Goal: Information Seeking & Learning: Understand process/instructions

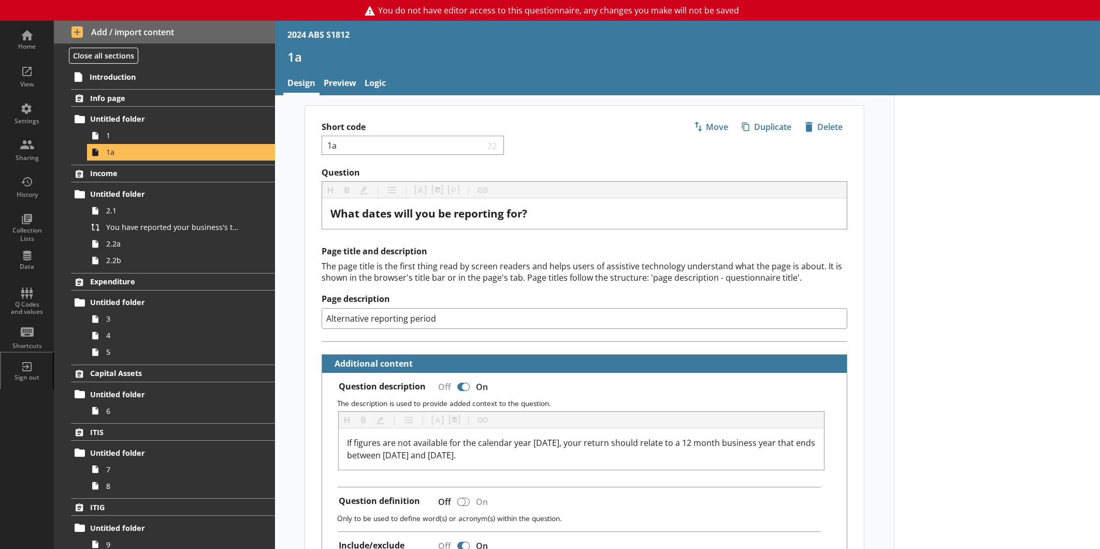
select select "ref_p_end_date"
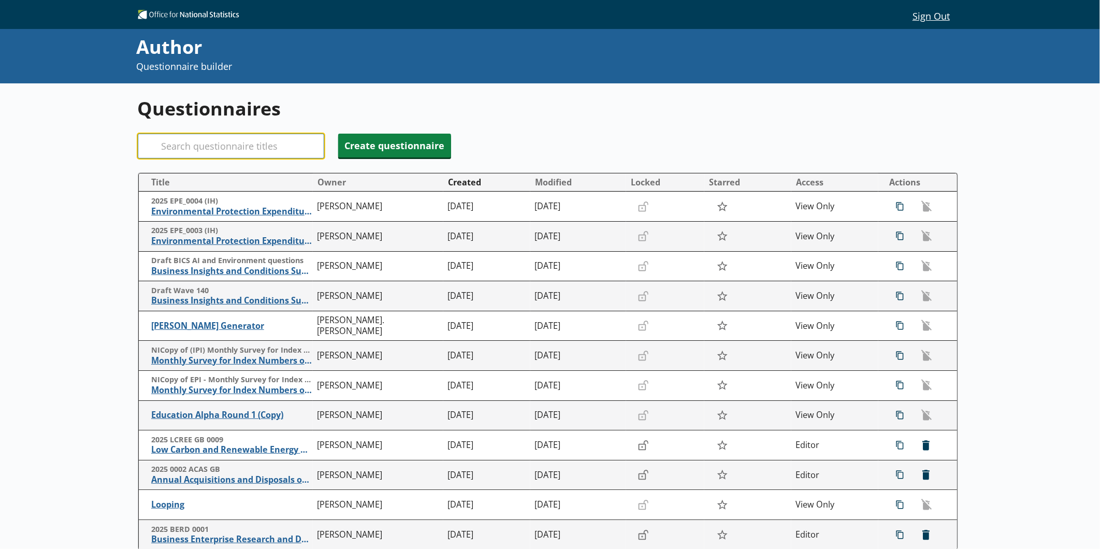
click at [252, 137] on input "Search" at bounding box center [231, 146] width 186 height 25
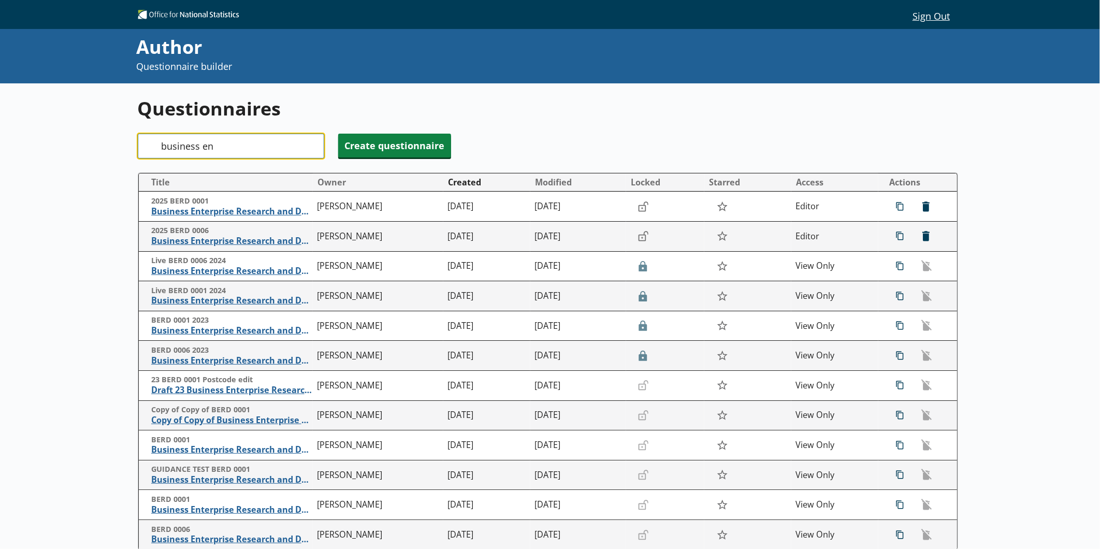
type input "business en"
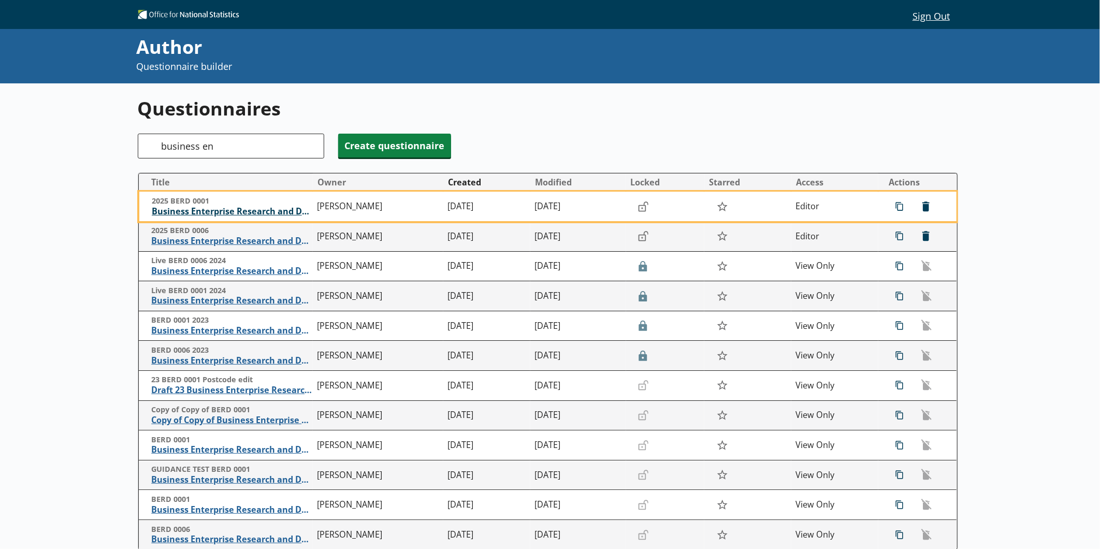
click at [225, 208] on span "Business Enterprise Research and Development" at bounding box center [232, 211] width 161 height 11
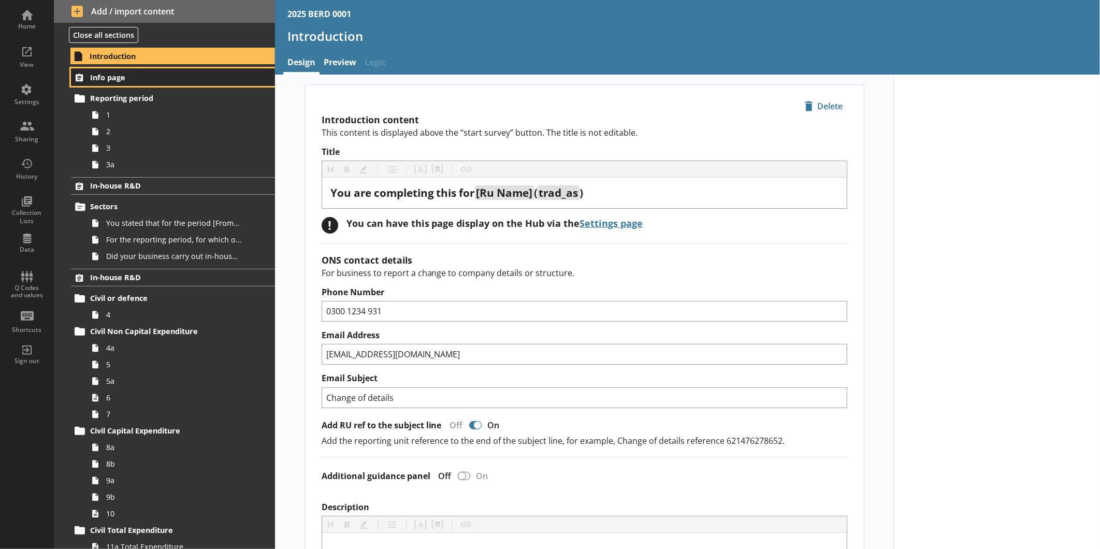
click at [94, 75] on span "Info page" at bounding box center [164, 77] width 148 height 10
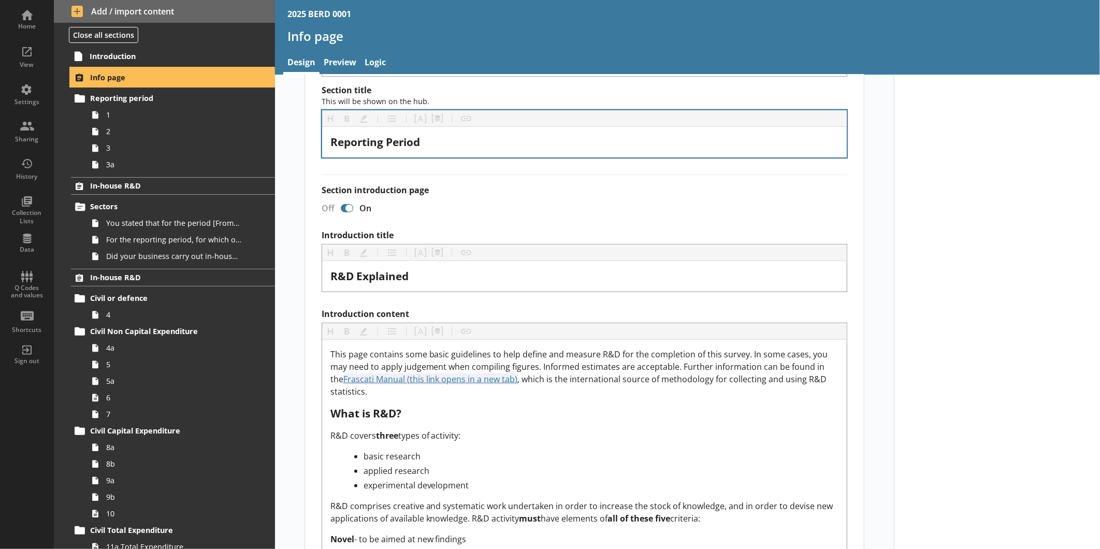
scroll to position [230, 0]
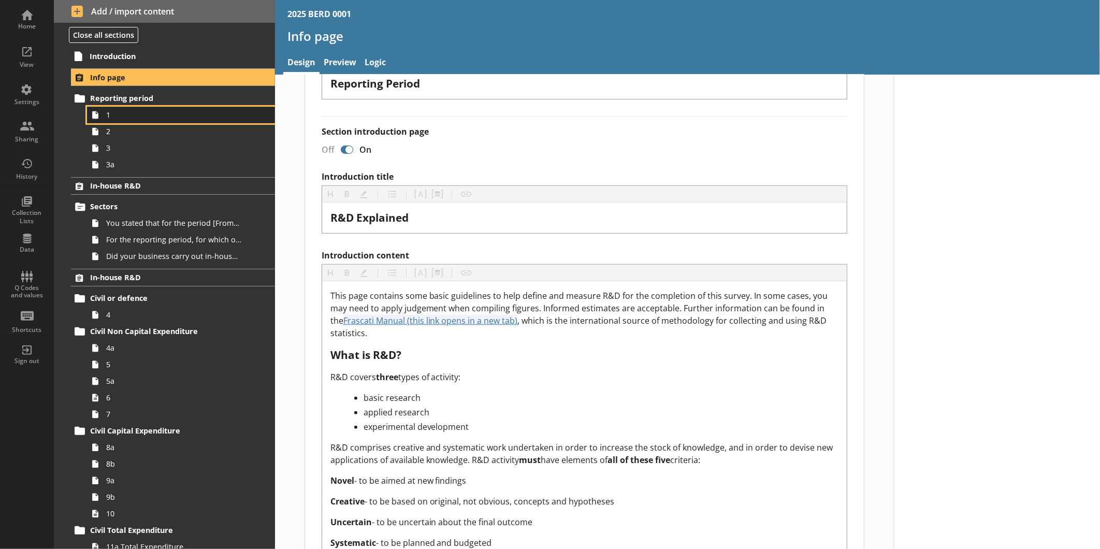
click at [116, 120] on link "1" at bounding box center [181, 115] width 188 height 17
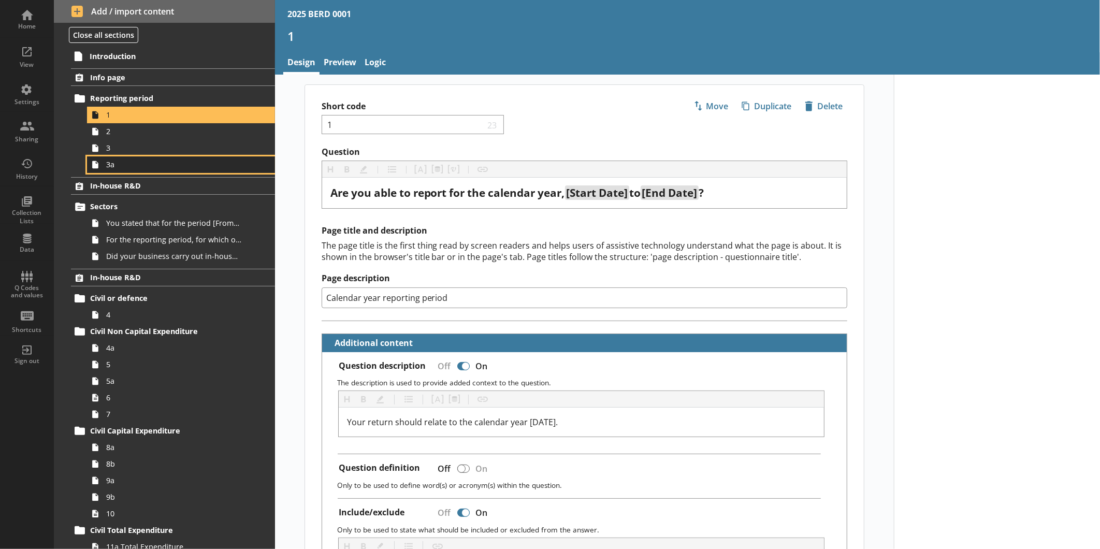
click at [139, 165] on span "3a" at bounding box center [173, 164] width 135 height 10
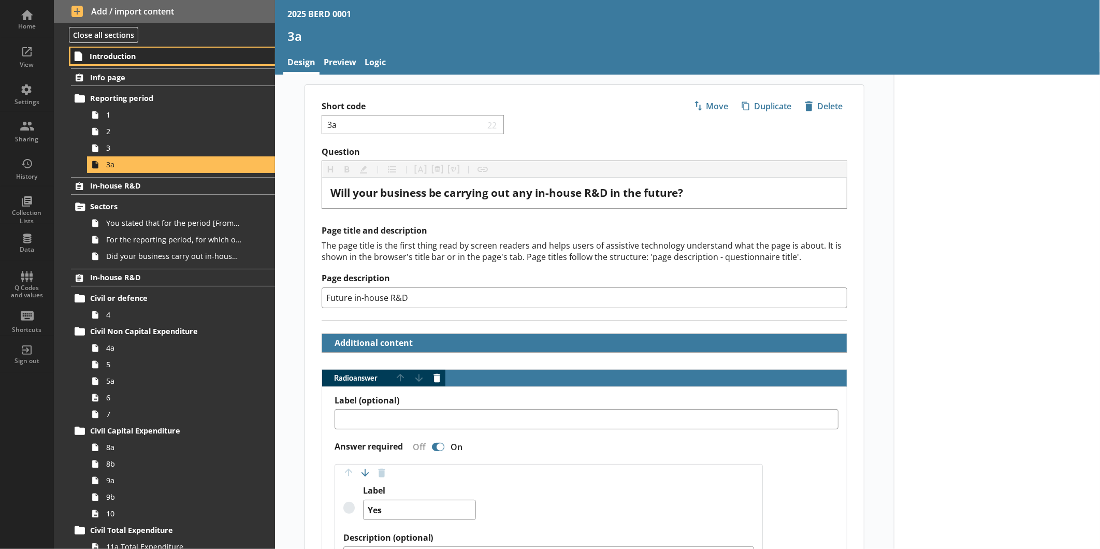
click at [145, 60] on span "Introduction" at bounding box center [164, 56] width 148 height 10
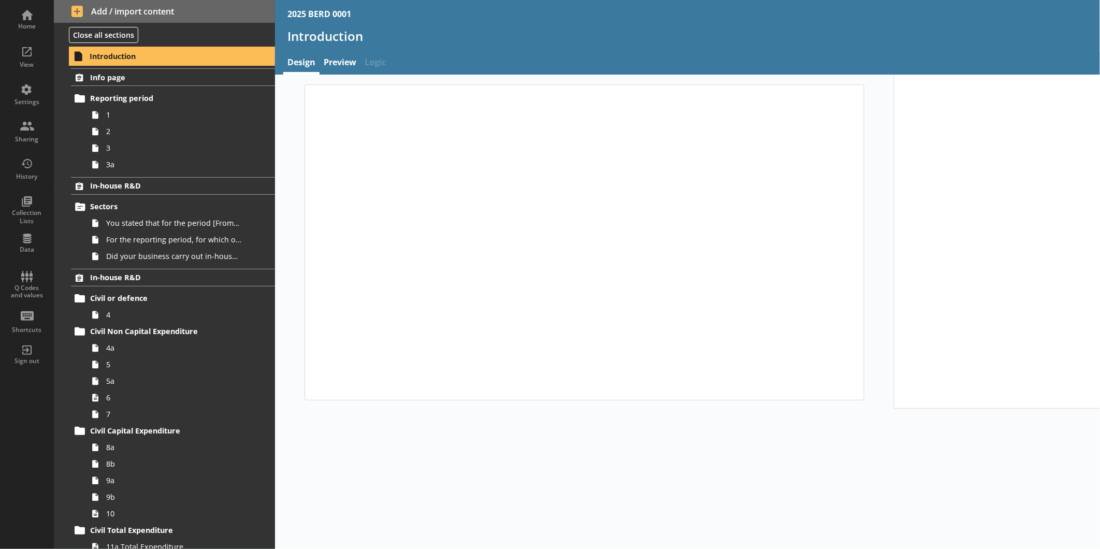
type textarea "x"
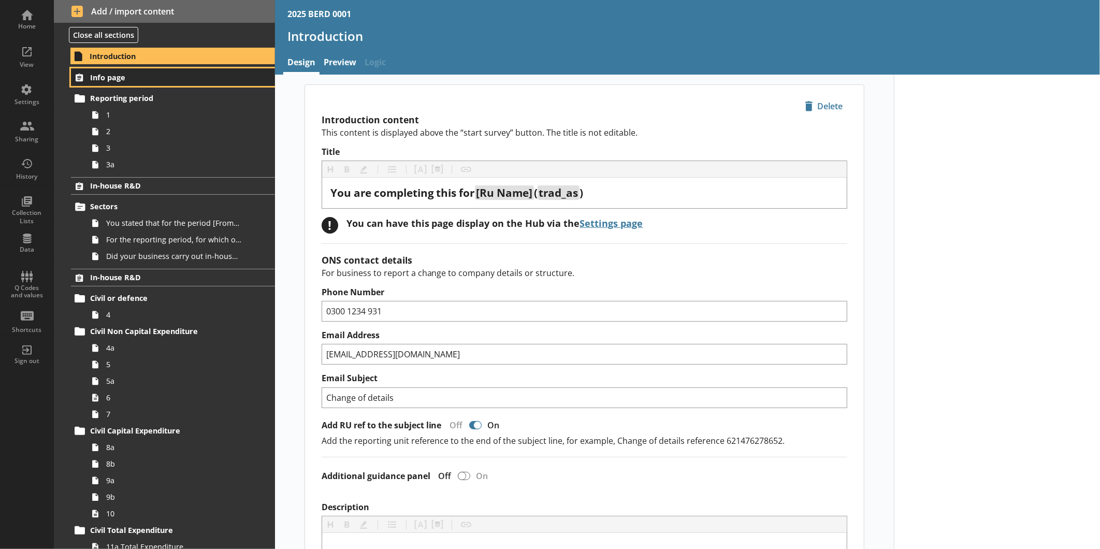
click at [105, 76] on span "Info page" at bounding box center [164, 77] width 148 height 10
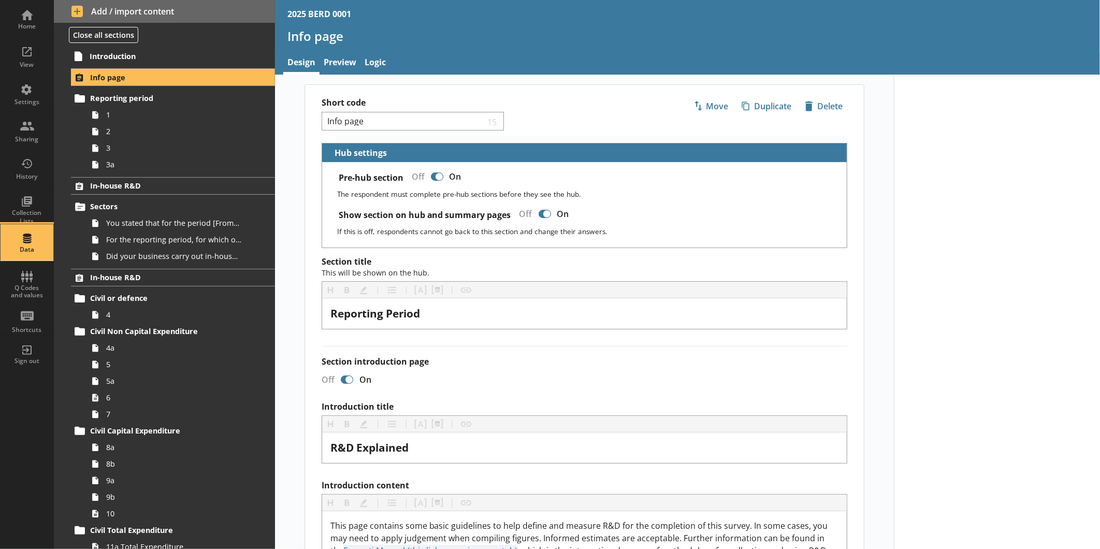
click at [50, 244] on link "Data" at bounding box center [27, 242] width 54 height 37
select select "Text_Optional"
select select "Date"
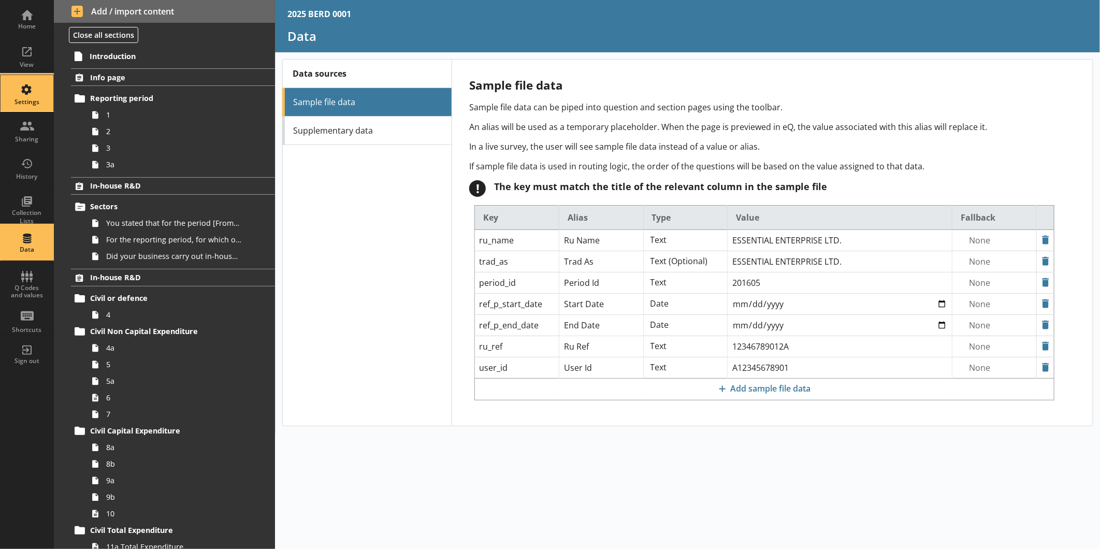
click at [17, 89] on div "Settings" at bounding box center [27, 93] width 36 height 36
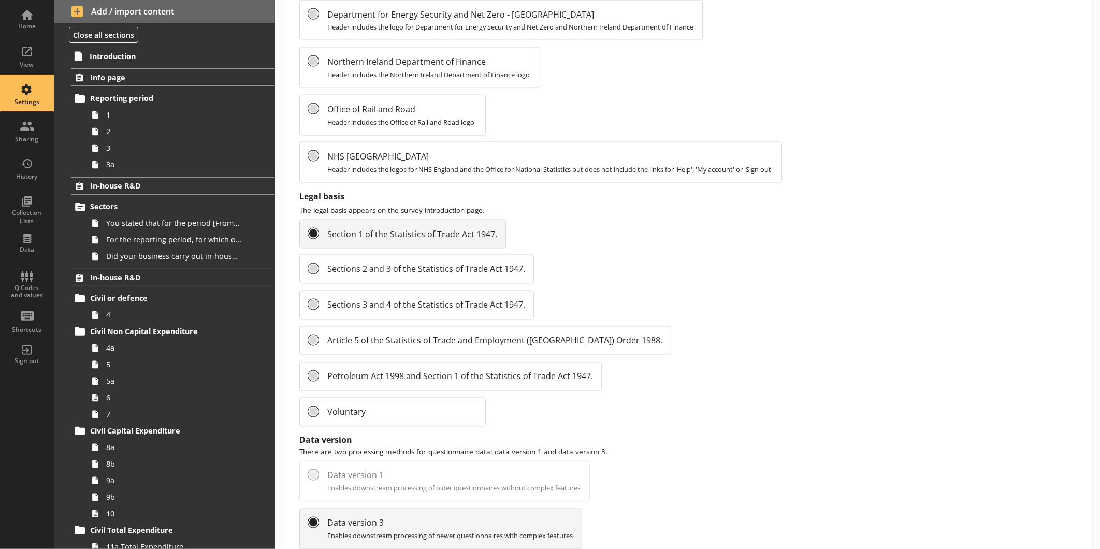
scroll to position [983, 0]
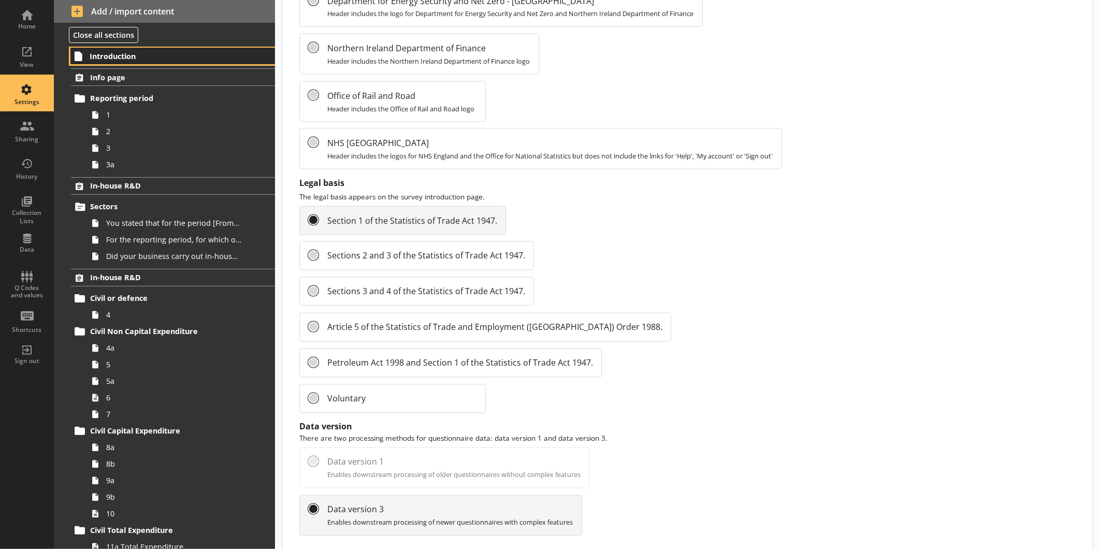
click at [125, 63] on link "Introduction" at bounding box center [172, 56] width 205 height 17
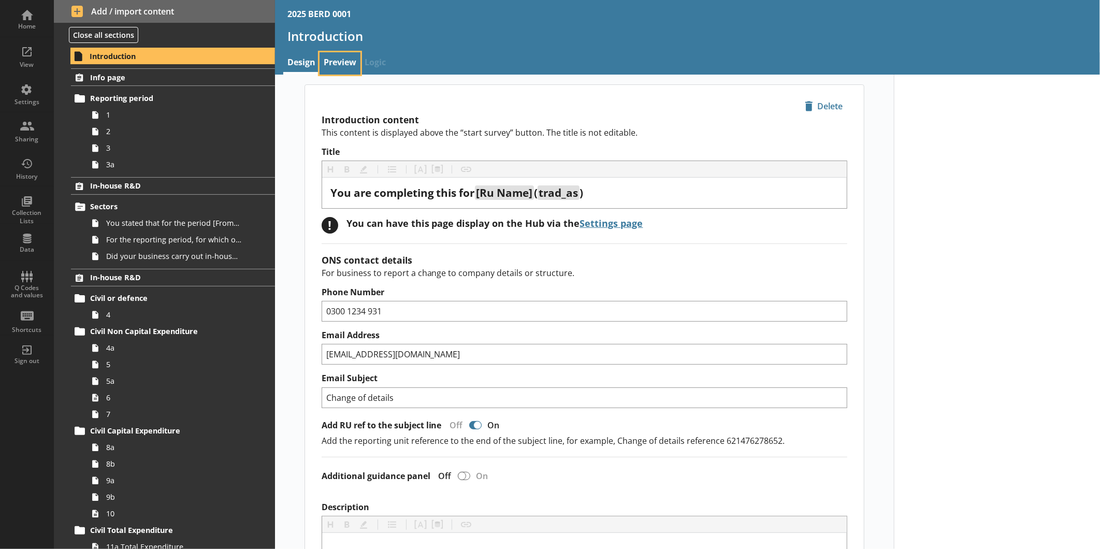
click at [345, 61] on link "Preview" at bounding box center [339, 63] width 41 height 22
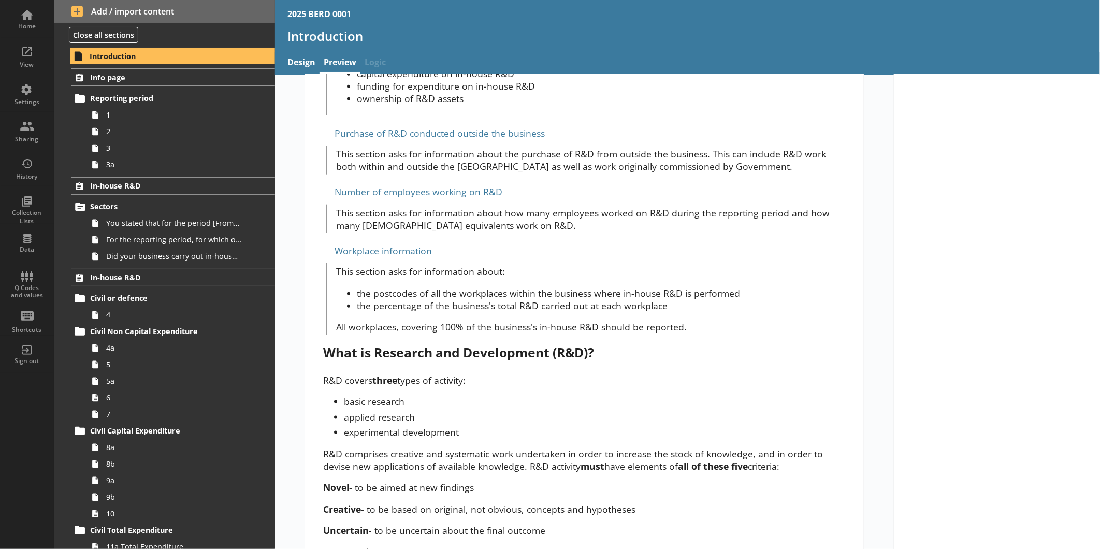
scroll to position [670, 0]
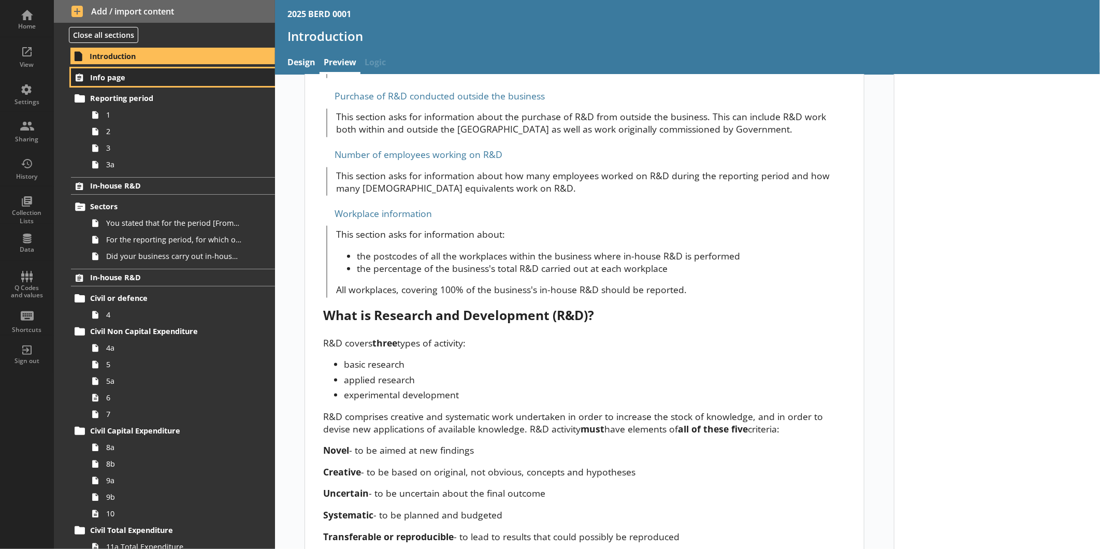
click at [145, 78] on span "Info page" at bounding box center [164, 77] width 148 height 10
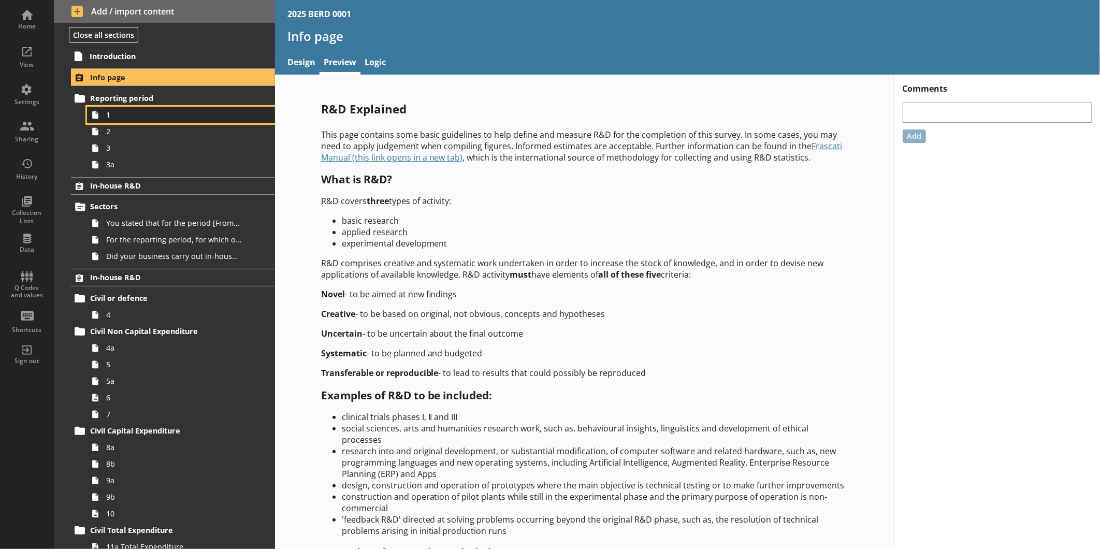
click at [125, 111] on span "1" at bounding box center [173, 115] width 135 height 10
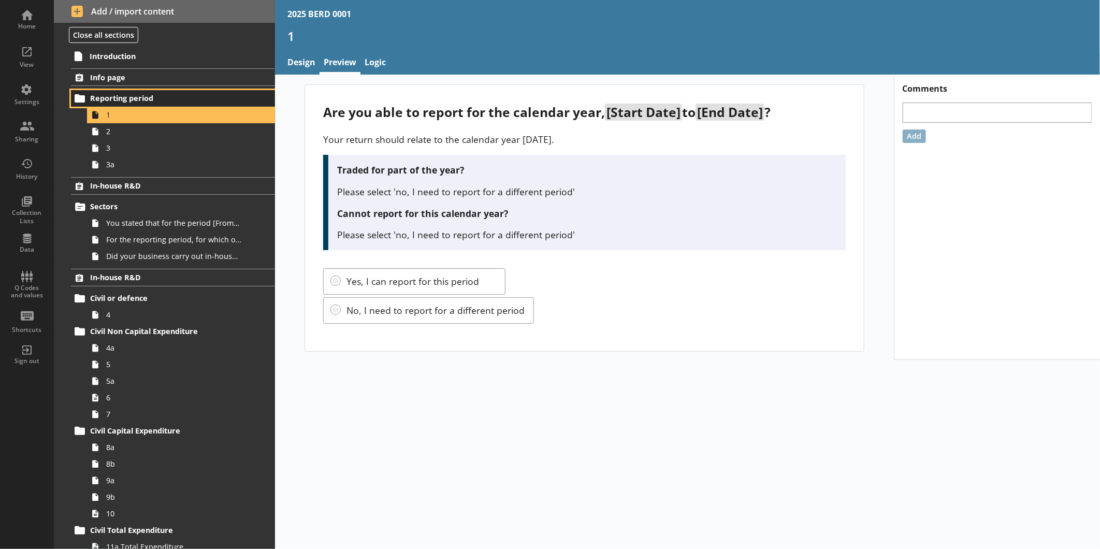
click at [121, 99] on span "Reporting period" at bounding box center [164, 98] width 148 height 10
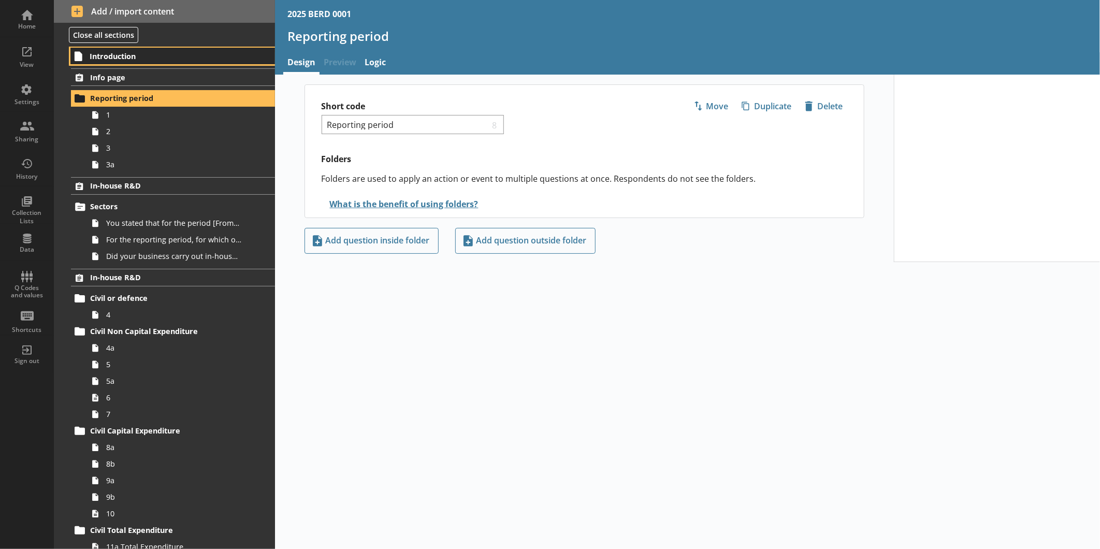
click at [153, 61] on link "Introduction" at bounding box center [172, 56] width 205 height 17
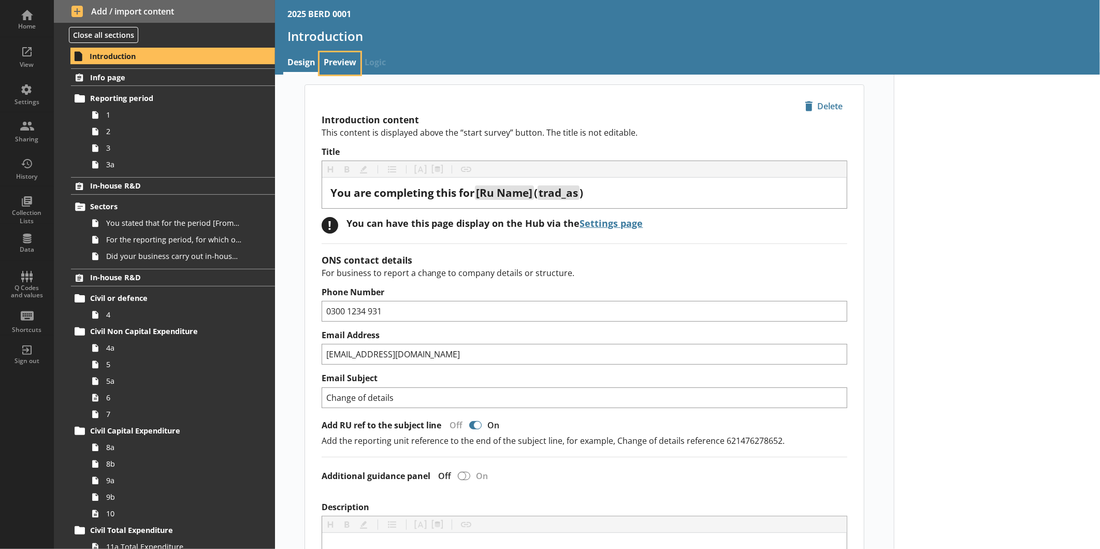
click at [332, 63] on link "Preview" at bounding box center [339, 63] width 41 height 22
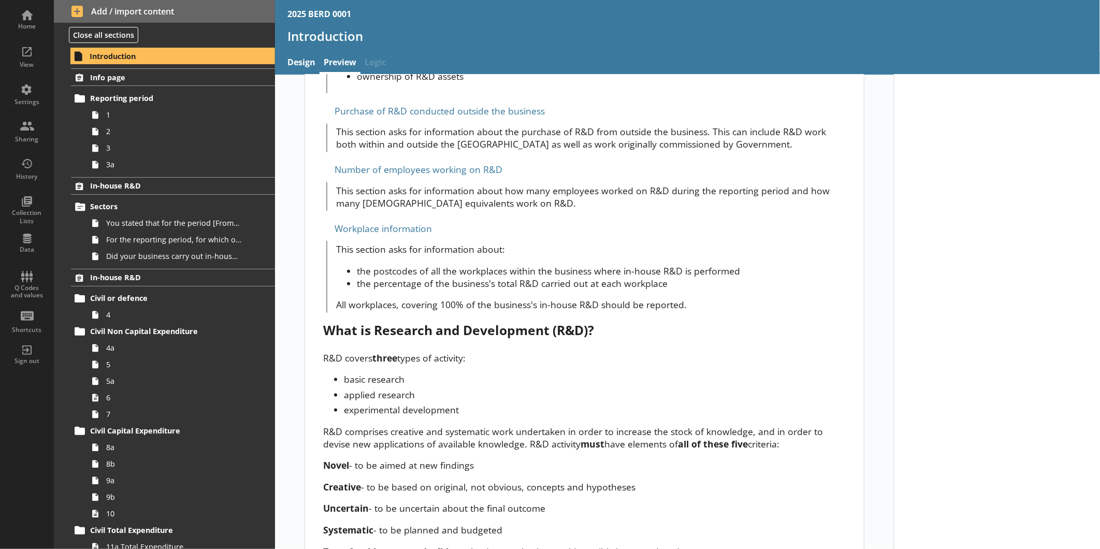
scroll to position [670, 0]
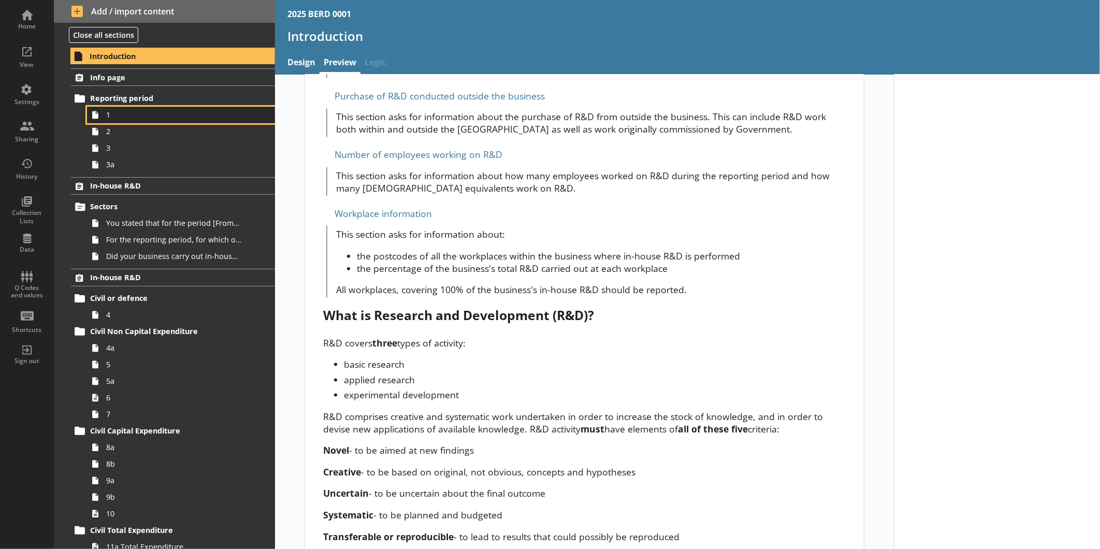
click at [145, 112] on span "1" at bounding box center [173, 115] width 135 height 10
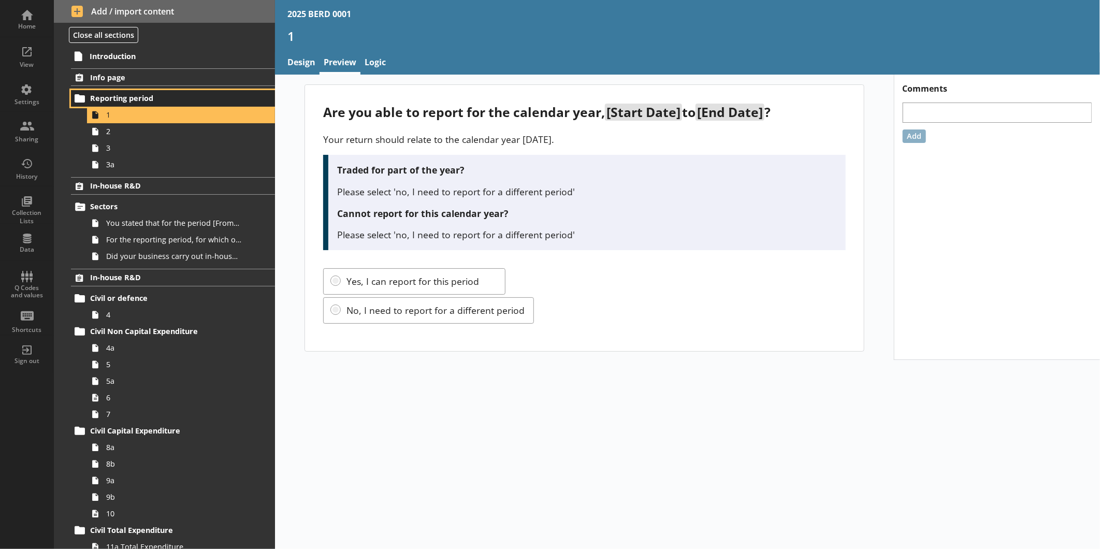
click at [137, 90] on link "Reporting period" at bounding box center [173, 98] width 204 height 17
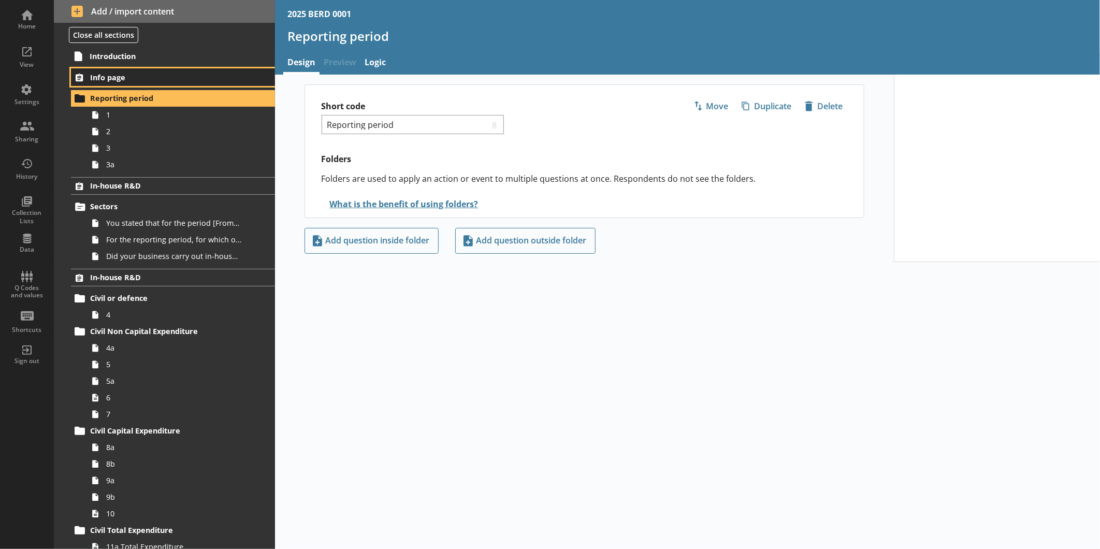
click at [149, 79] on span "Info page" at bounding box center [164, 77] width 148 height 10
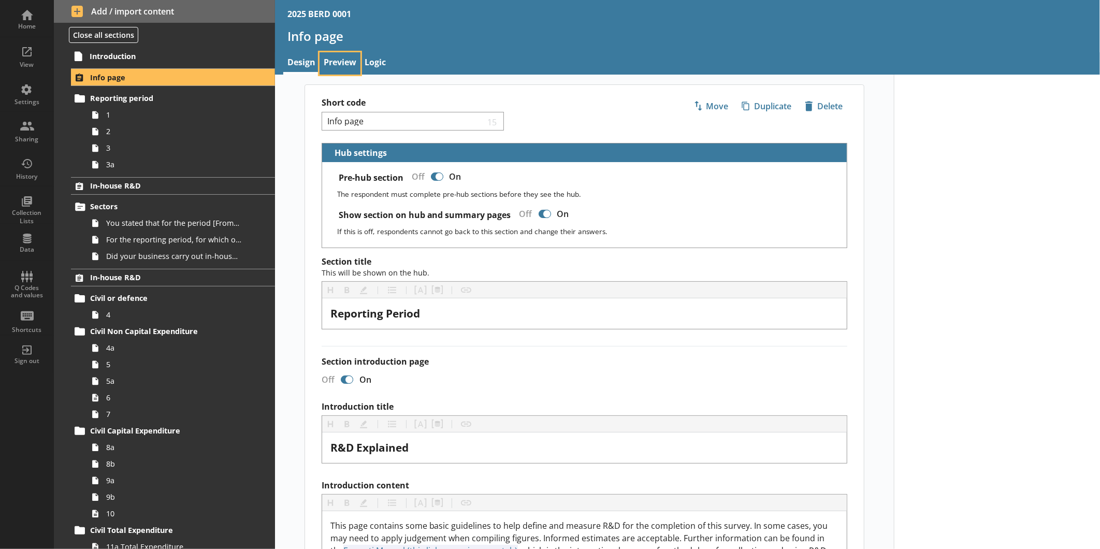
click at [344, 53] on link "Preview" at bounding box center [339, 63] width 41 height 22
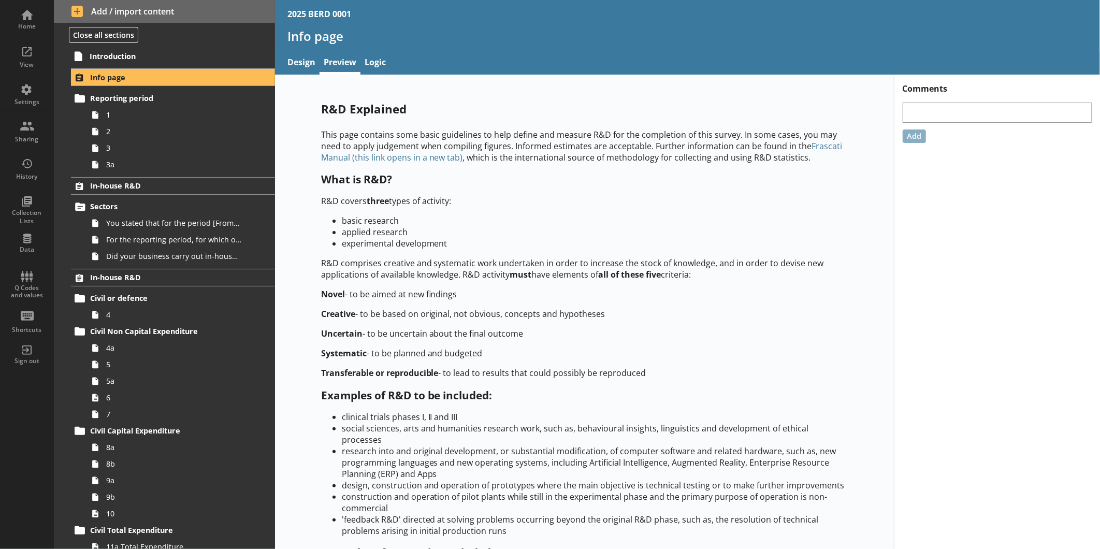
click at [406, 158] on link "Frascati Manual (this link opens in a new tab)" at bounding box center [581, 151] width 521 height 23
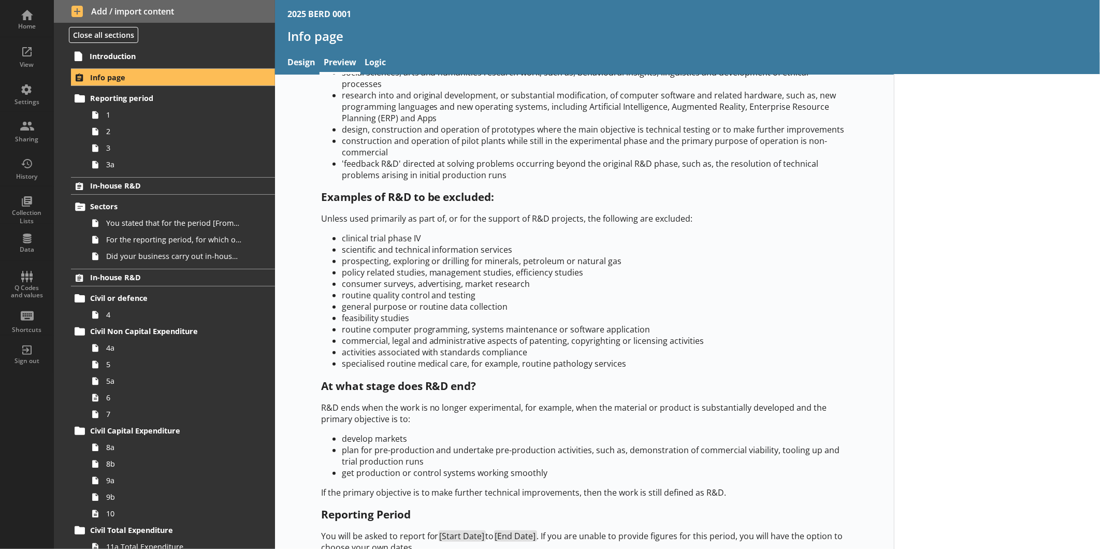
scroll to position [424, 0]
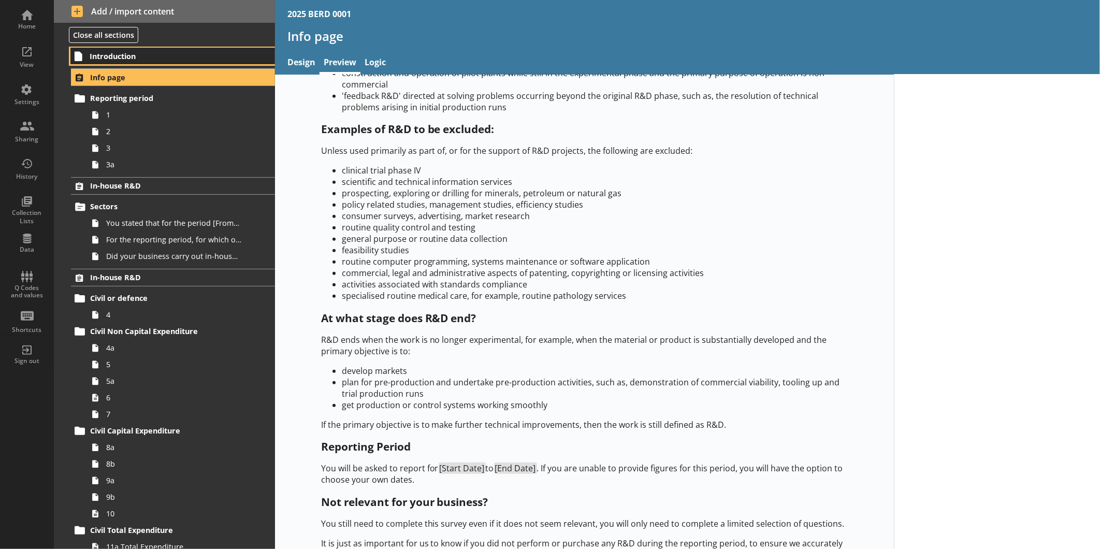
click at [128, 63] on link "Introduction" at bounding box center [172, 56] width 205 height 17
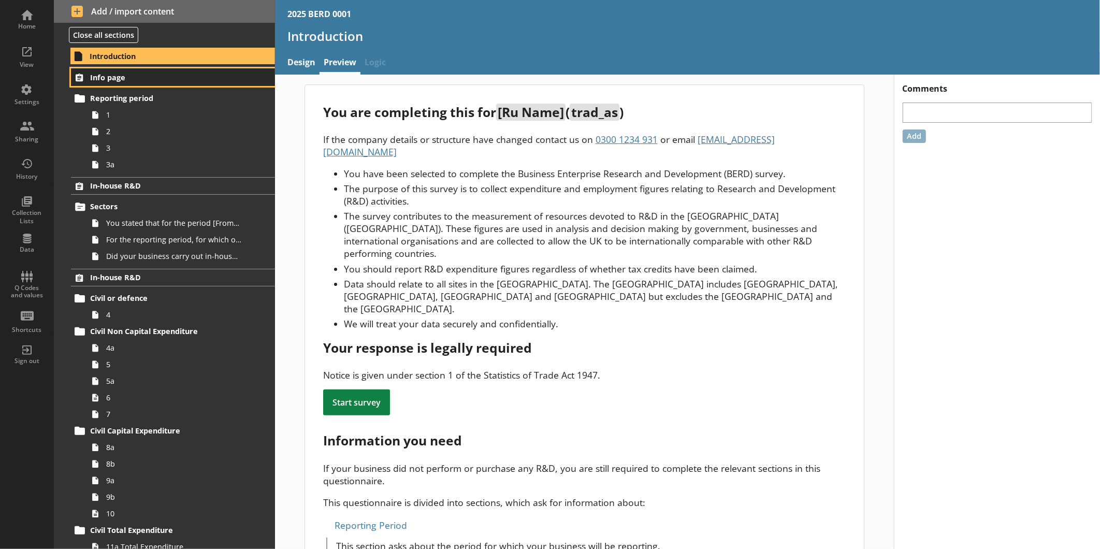
click at [132, 81] on span "Info page" at bounding box center [164, 77] width 148 height 10
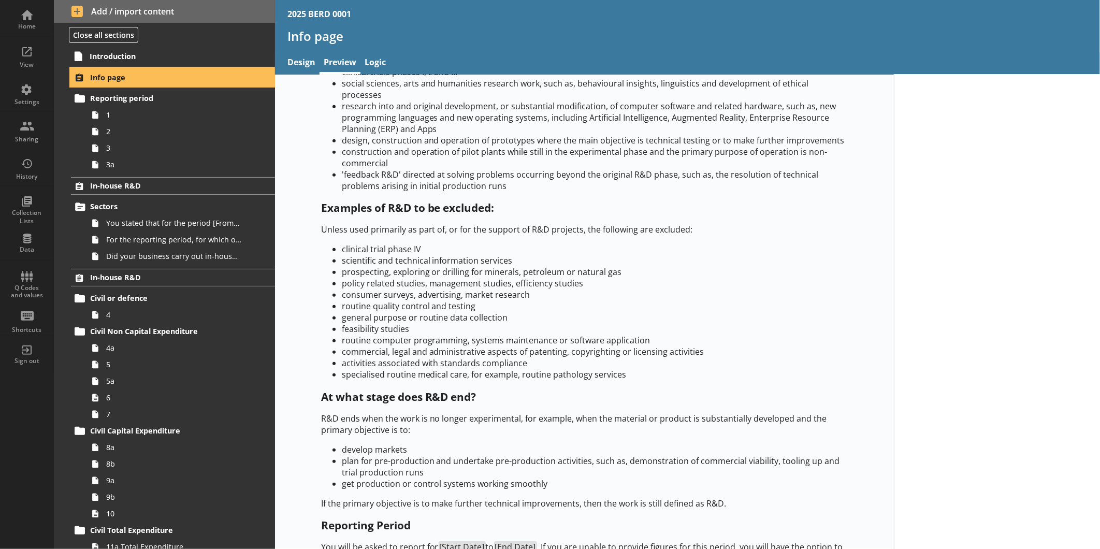
scroll to position [424, 0]
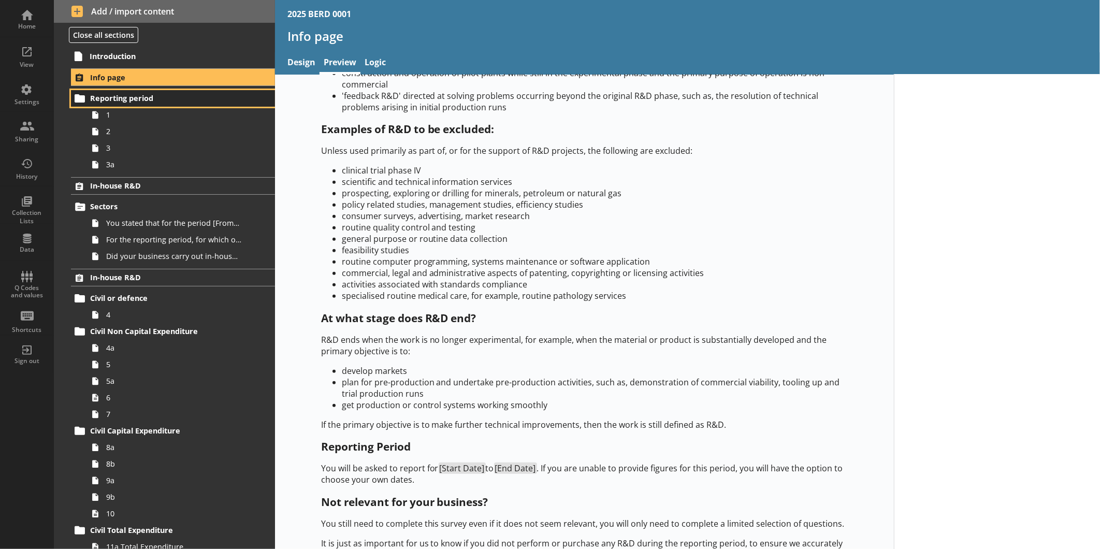
click at [122, 106] on link "Reporting period" at bounding box center [173, 98] width 204 height 17
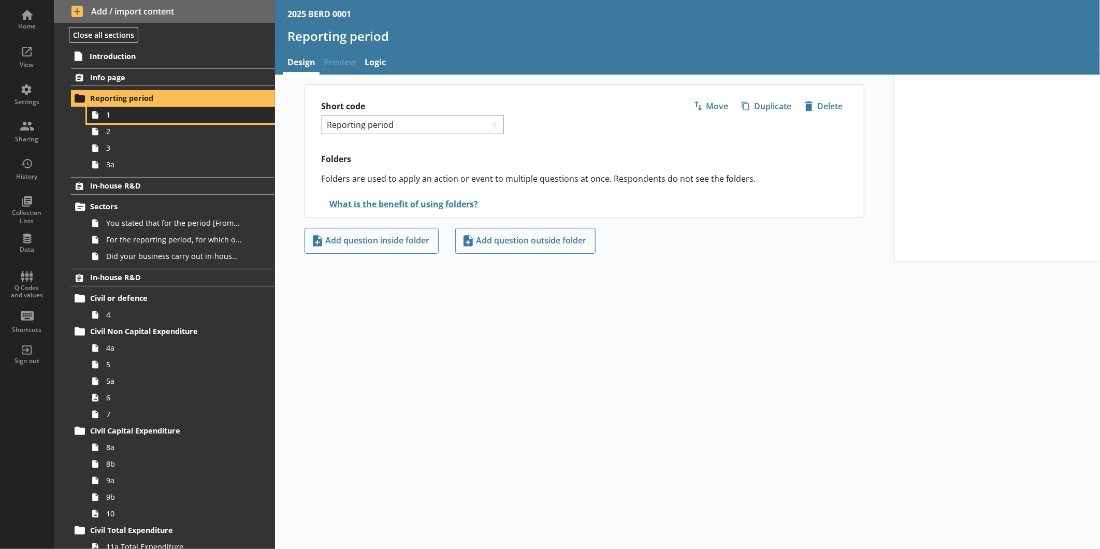
click at [181, 121] on link "1" at bounding box center [181, 115] width 188 height 17
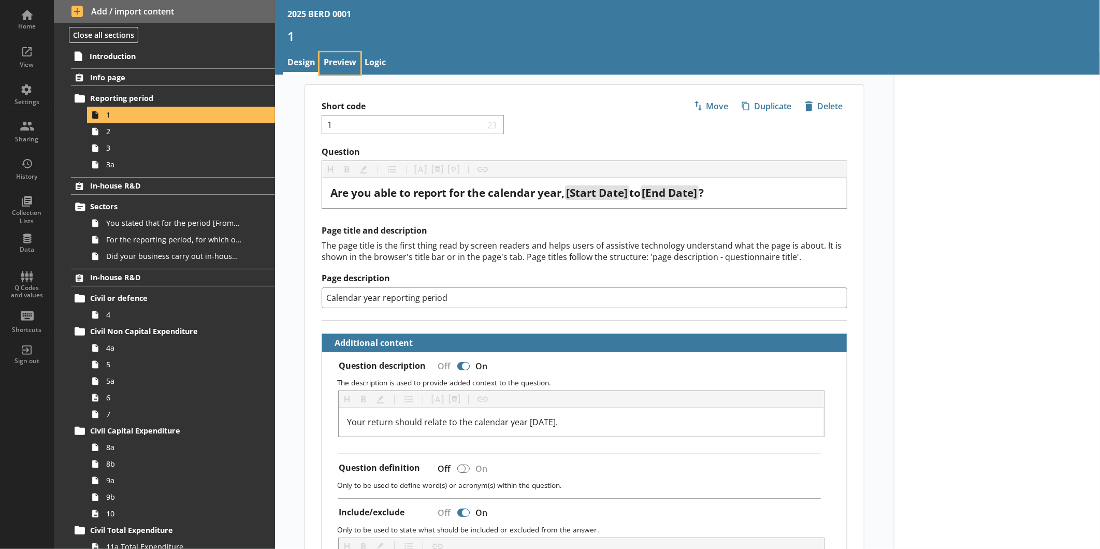
click at [342, 66] on link "Preview" at bounding box center [339, 63] width 41 height 22
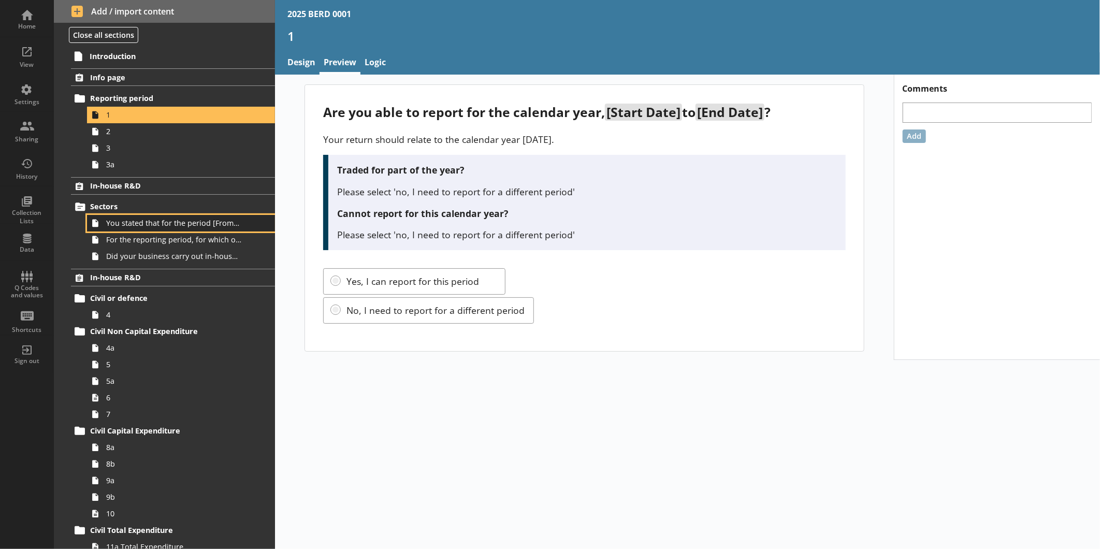
click at [138, 223] on span "You stated that for the period [From] to [To], [Ru Name] carried out in-house R…" at bounding box center [173, 223] width 135 height 10
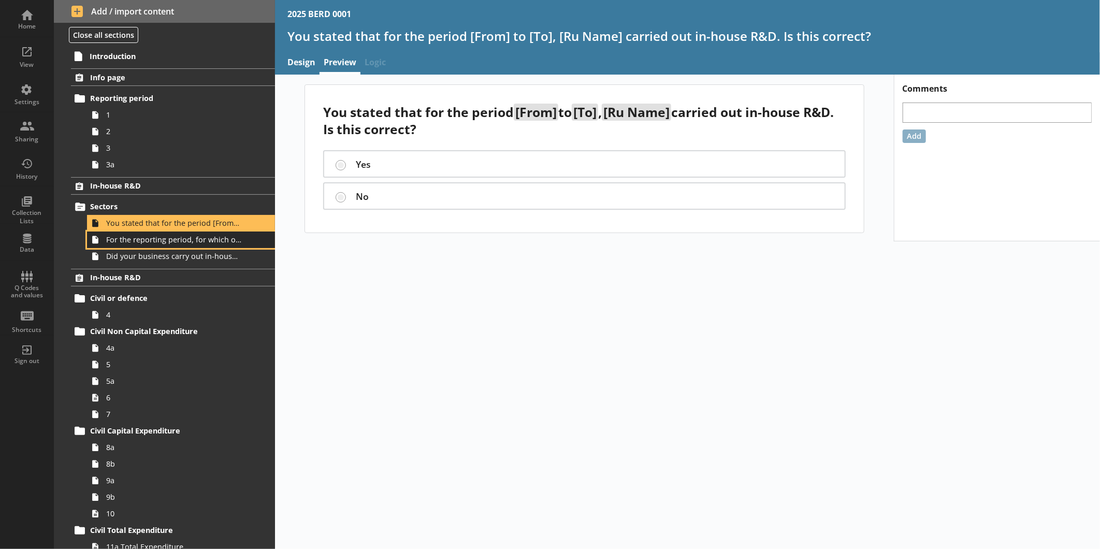
click at [135, 240] on span "For the reporting period, for which of the following product codes has your bus…" at bounding box center [173, 240] width 135 height 10
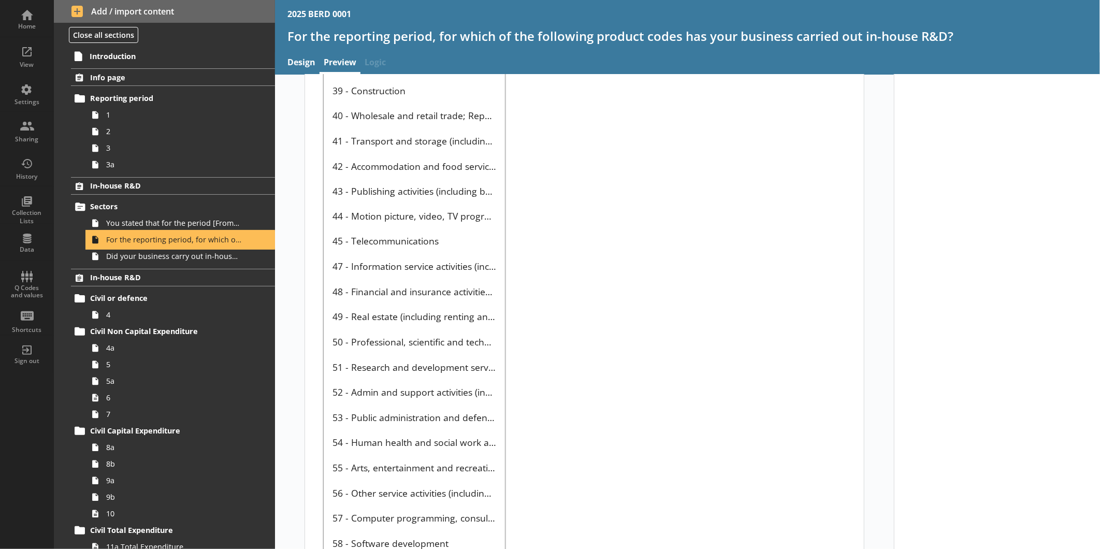
scroll to position [1151, 0]
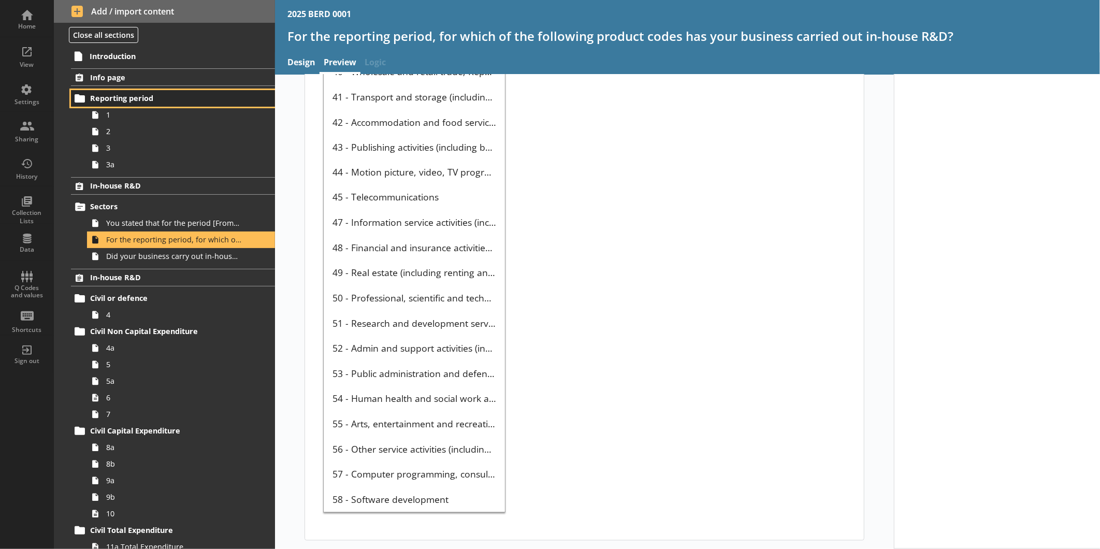
click at [118, 106] on link "Reporting period" at bounding box center [173, 98] width 204 height 17
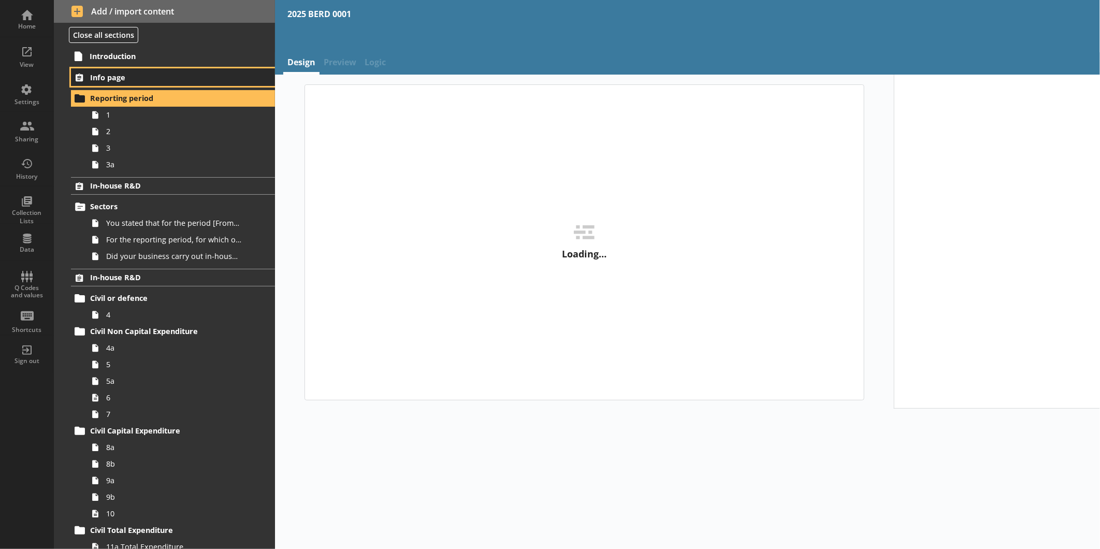
click at [115, 76] on span "Info page" at bounding box center [164, 77] width 148 height 10
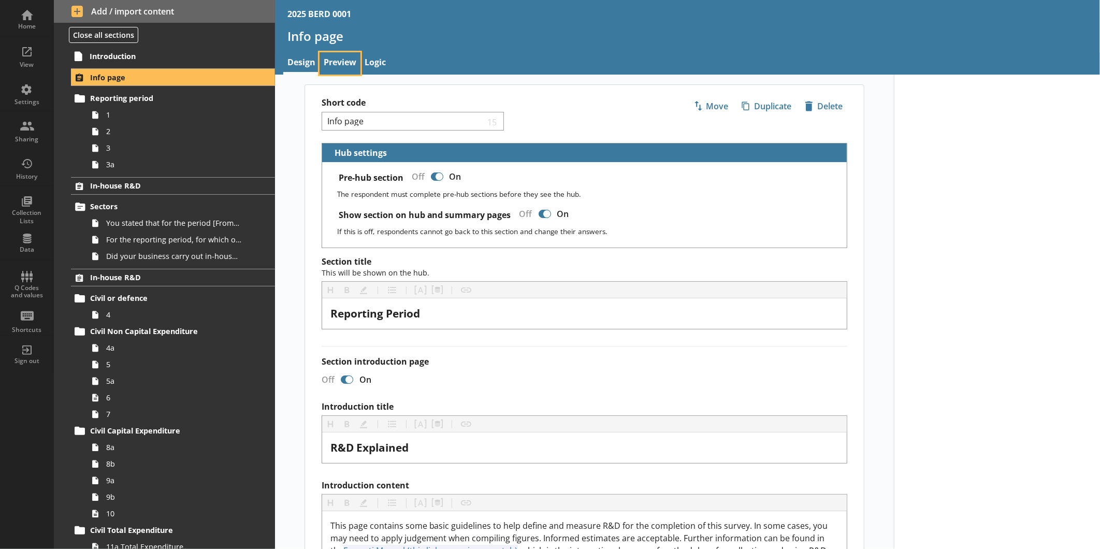
click at [353, 60] on link "Preview" at bounding box center [339, 63] width 41 height 22
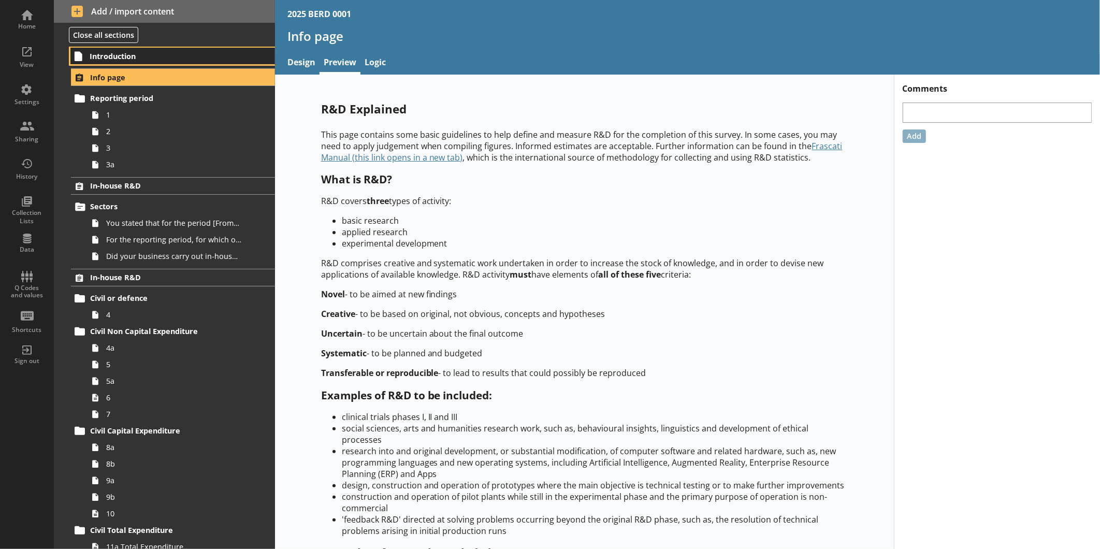
click at [142, 58] on span "Introduction" at bounding box center [164, 56] width 148 height 10
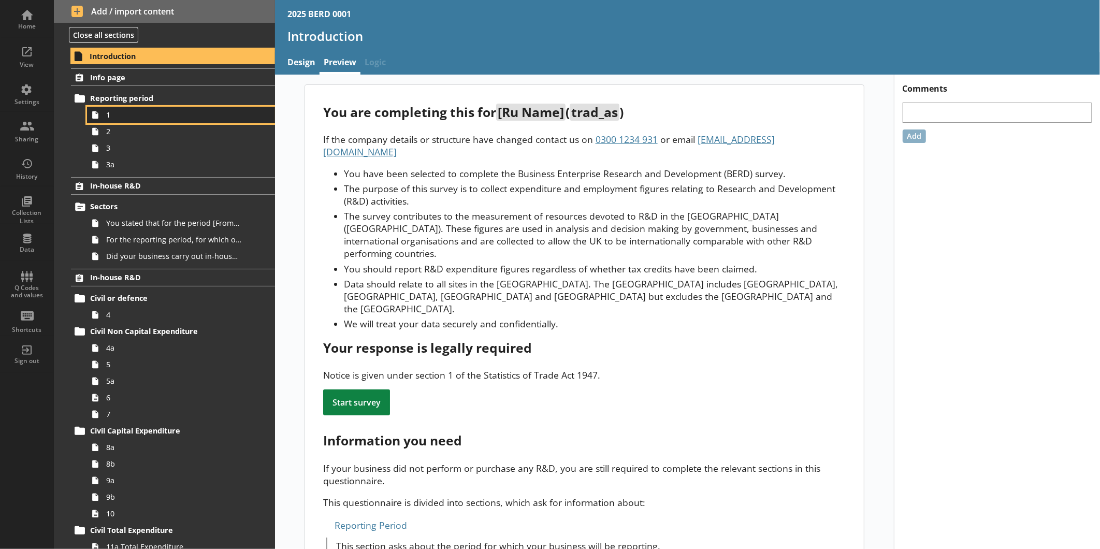
click at [142, 121] on link "1" at bounding box center [181, 115] width 188 height 17
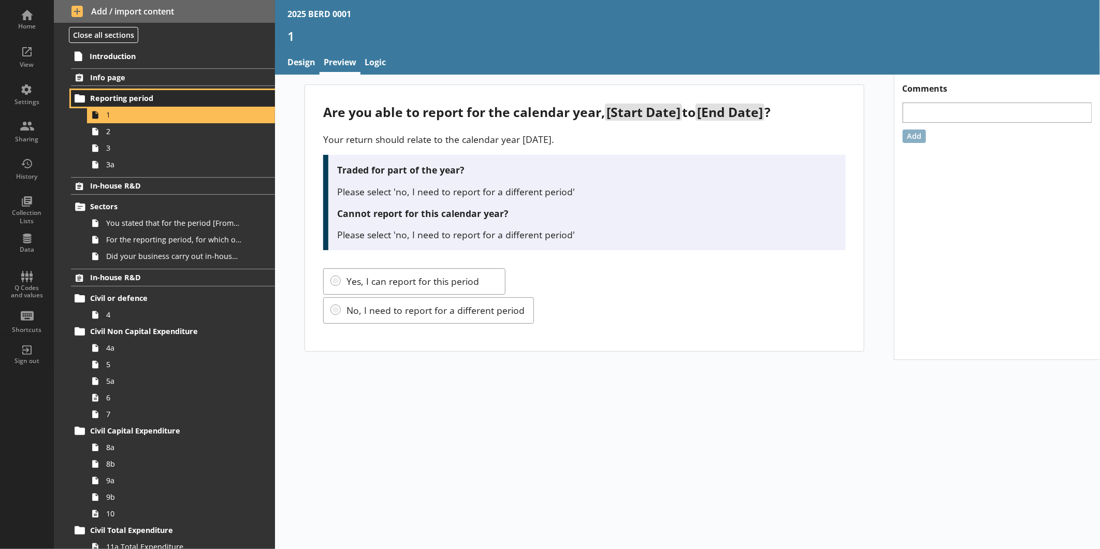
click at [153, 95] on span "Reporting period" at bounding box center [164, 98] width 148 height 10
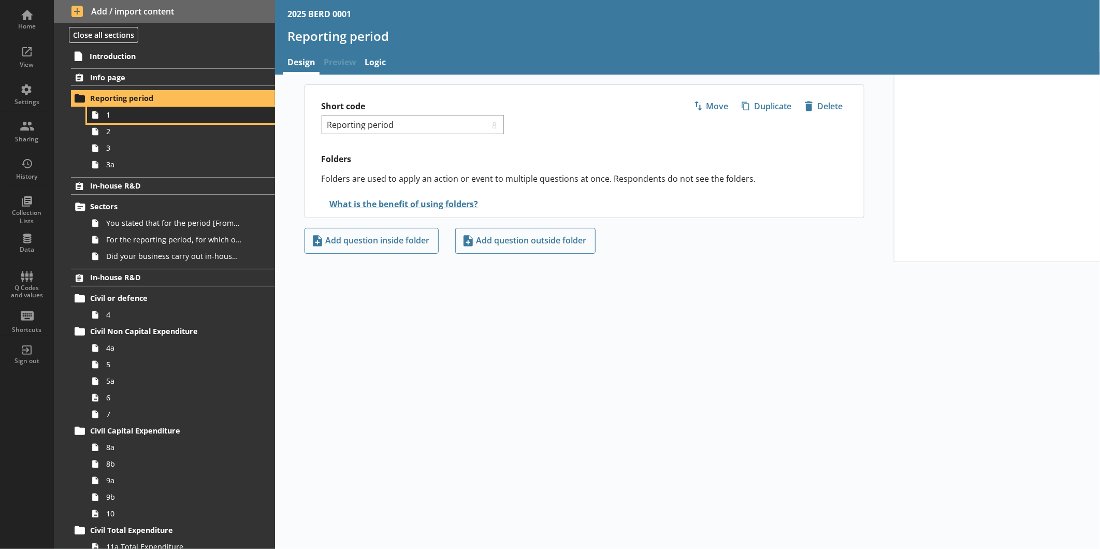
click at [148, 120] on span "1" at bounding box center [173, 115] width 135 height 10
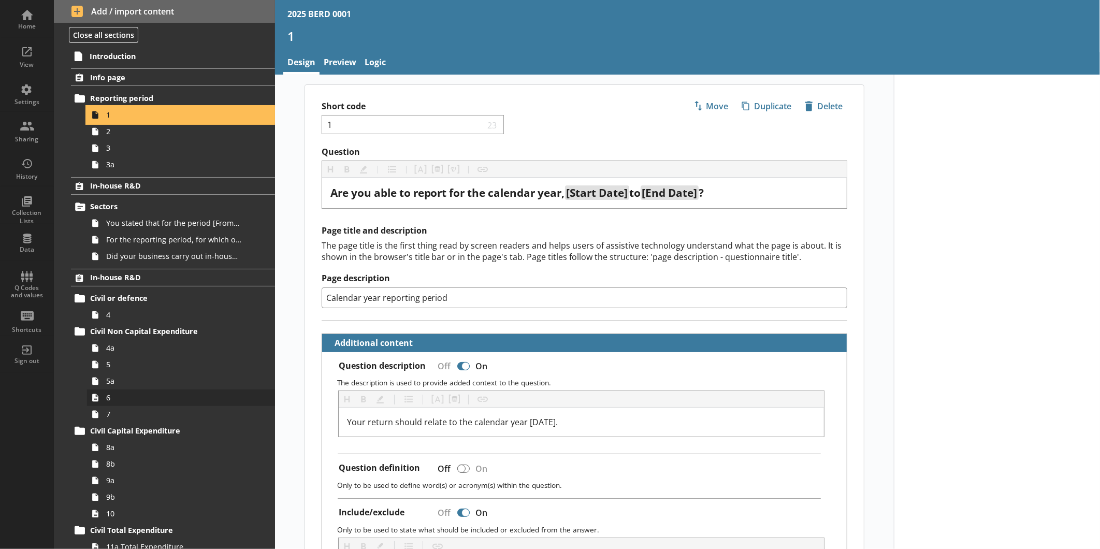
type textarea "x"
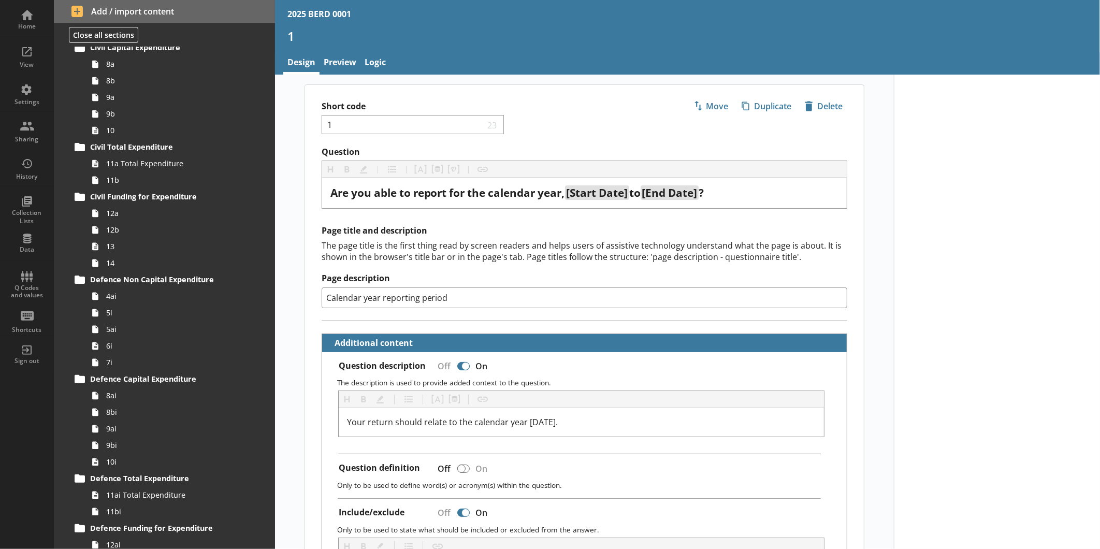
scroll to position [353, 0]
